Goal: Task Accomplishment & Management: Use online tool/utility

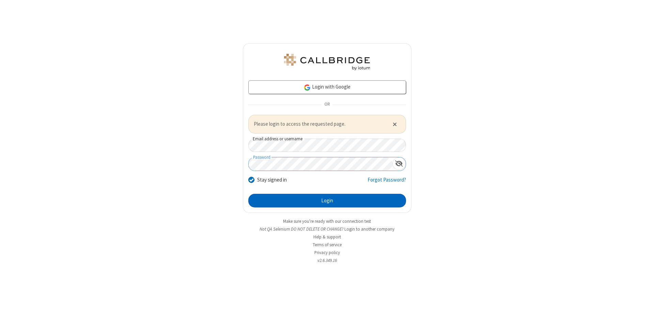
click at [327, 200] on button "Login" at bounding box center [327, 201] width 158 height 14
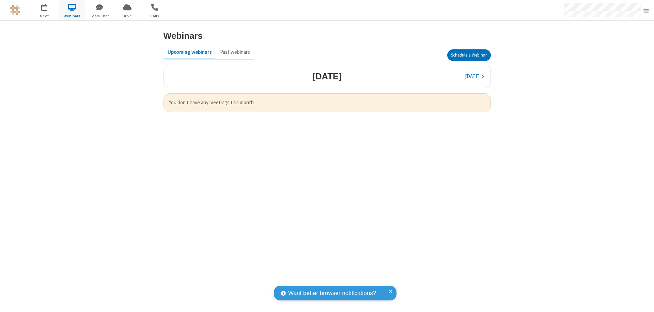
click at [469, 55] on button "Schedule a Webinar" at bounding box center [469, 55] width 44 height 12
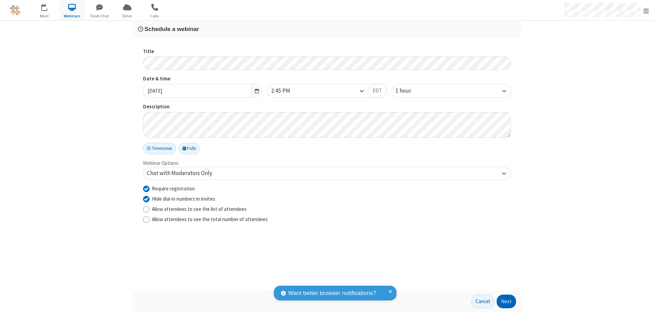
click at [507, 301] on button "Next" at bounding box center [506, 302] width 19 height 14
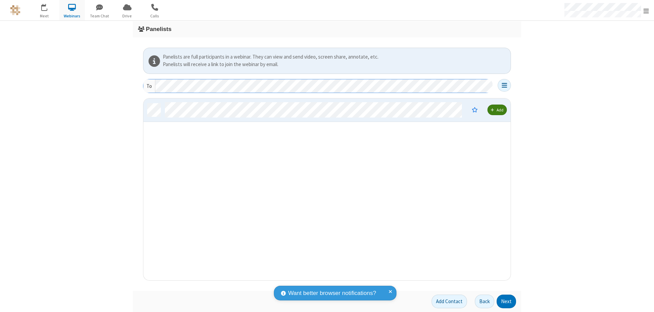
scroll to position [177, 362]
click at [507, 301] on button "Next" at bounding box center [506, 302] width 19 height 14
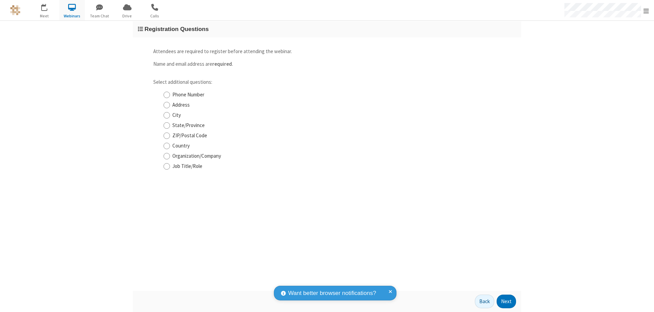
click at [167, 95] on input "Phone Number" at bounding box center [166, 94] width 6 height 7
checkbox input "true"
click at [507, 301] on button "Next" at bounding box center [506, 302] width 19 height 14
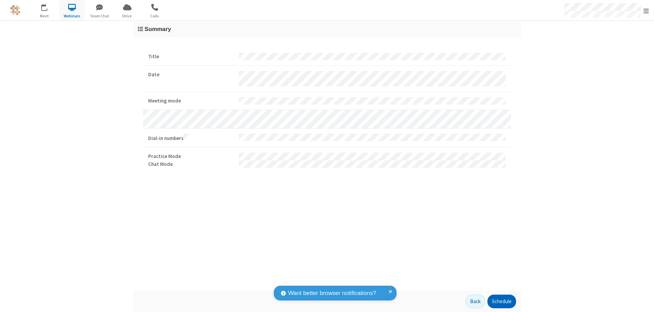
click at [501, 301] on button "Schedule" at bounding box center [501, 302] width 29 height 14
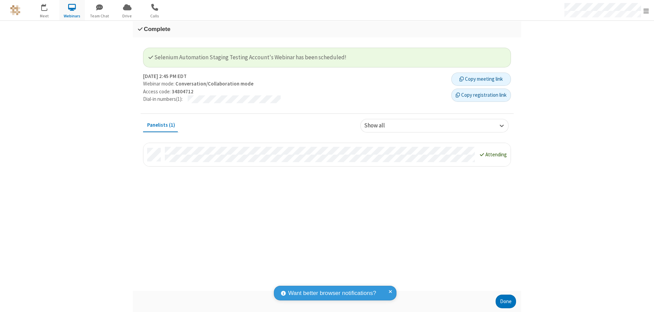
click at [481, 95] on button "Copy registration link" at bounding box center [481, 96] width 60 height 14
click at [506, 301] on button "Done" at bounding box center [506, 302] width 20 height 14
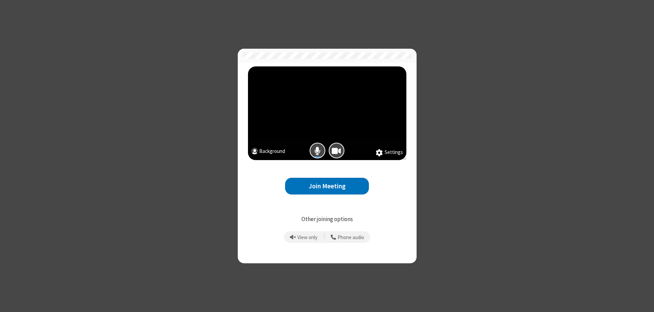
click at [327, 186] on button "Join Meeting" at bounding box center [327, 186] width 84 height 17
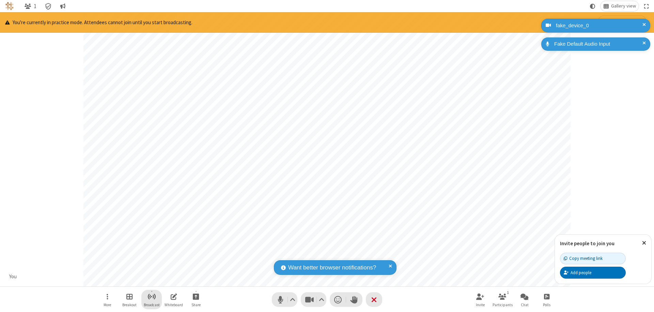
click at [151, 296] on span "Start broadcast" at bounding box center [151, 296] width 9 height 9
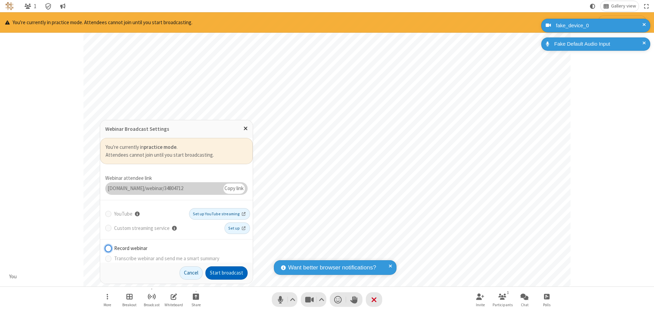
click at [227, 273] on button "Start broadcast" at bounding box center [226, 273] width 42 height 14
